Goal: Find specific page/section: Find specific page/section

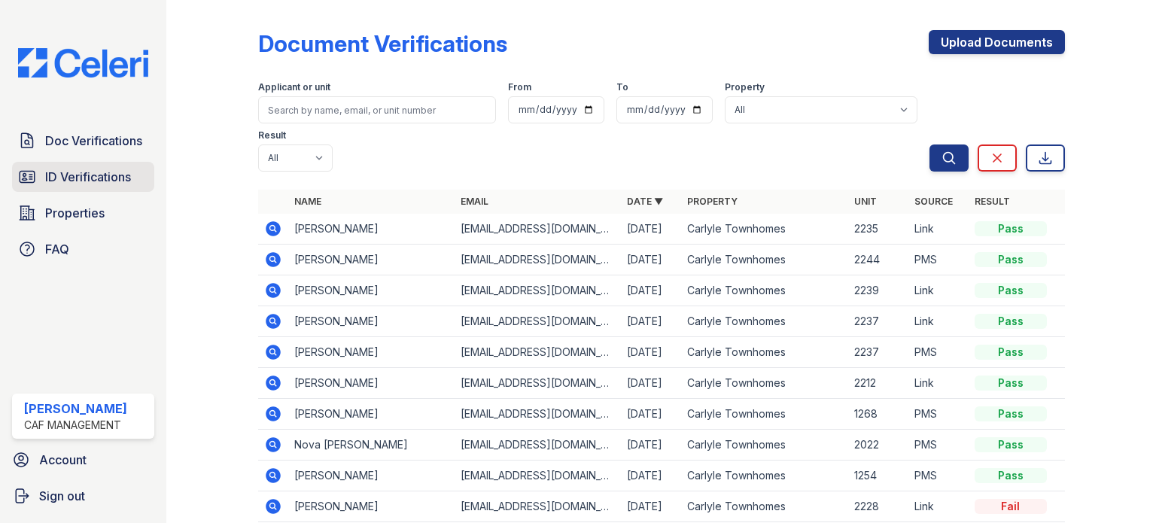
click at [75, 186] on link "ID Verifications" at bounding box center [83, 177] width 142 height 30
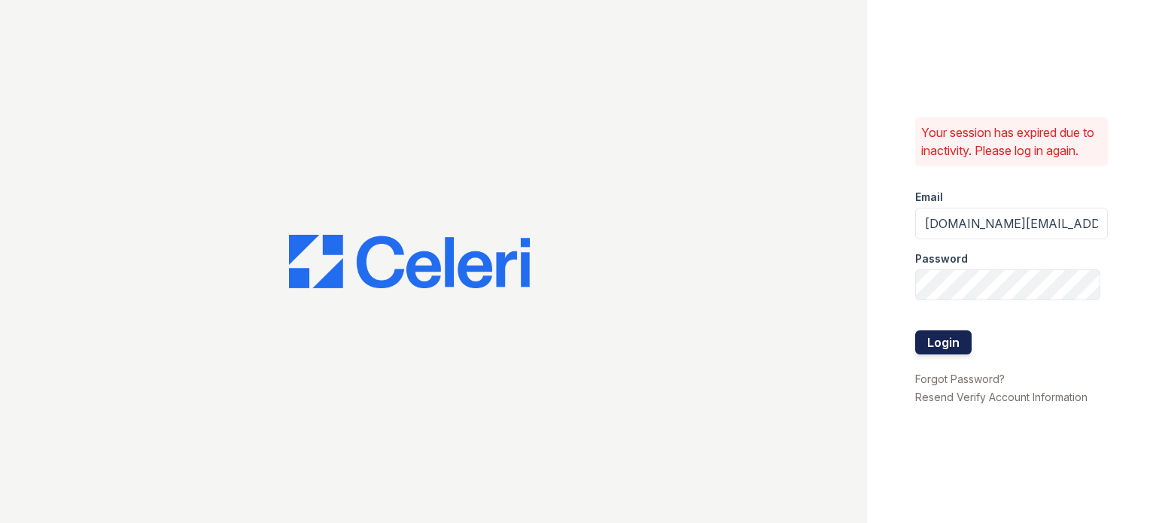
click at [944, 337] on button "Login" at bounding box center [943, 342] width 56 height 24
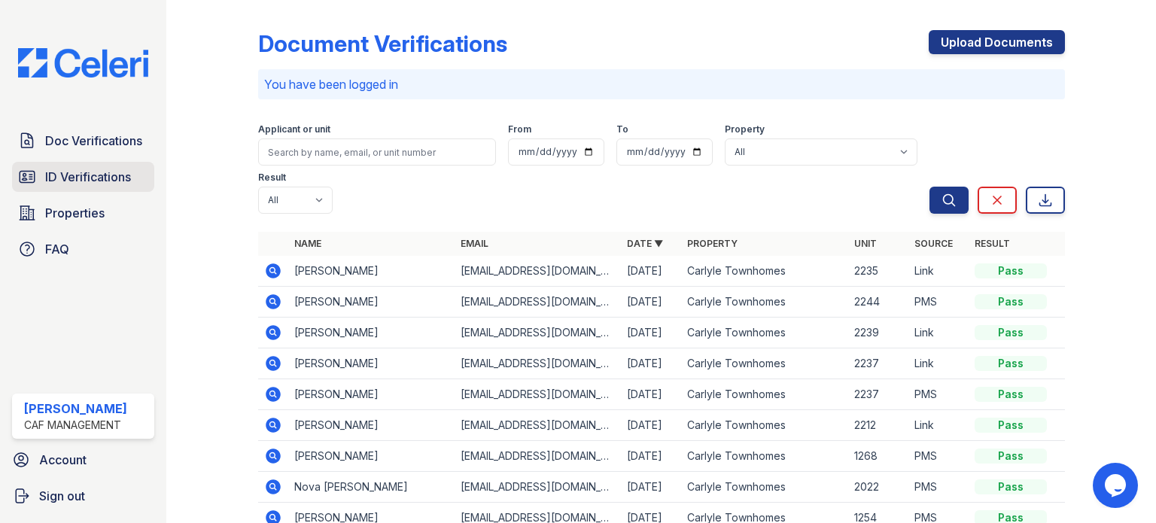
click at [84, 174] on span "ID Verifications" at bounding box center [88, 177] width 86 height 18
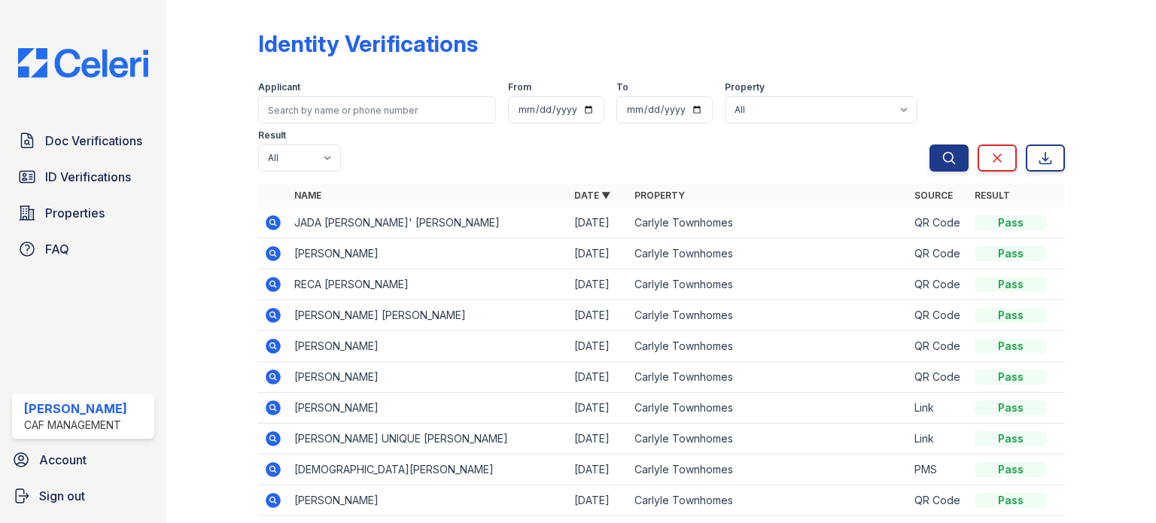
click at [481, 189] on th "Name" at bounding box center [428, 196] width 280 height 24
click at [110, 177] on span "ID Verifications" at bounding box center [88, 177] width 86 height 18
